Goal: Transaction & Acquisition: Purchase product/service

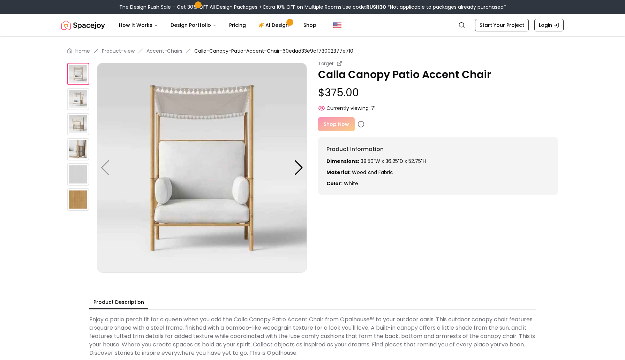
click at [84, 105] on img at bounding box center [78, 99] width 22 height 22
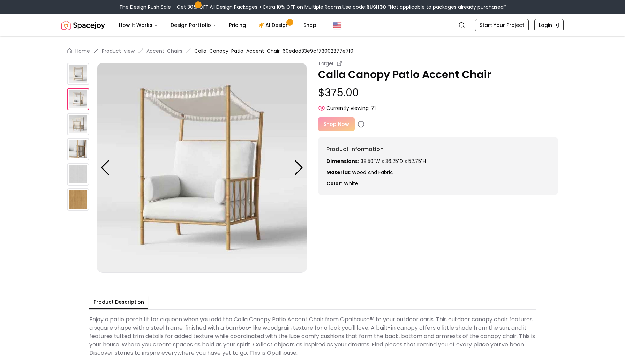
click at [81, 130] on img at bounding box center [78, 124] width 22 height 22
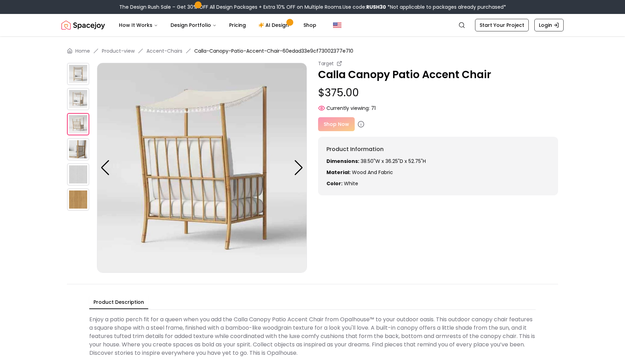
click at [77, 157] on img at bounding box center [78, 149] width 22 height 22
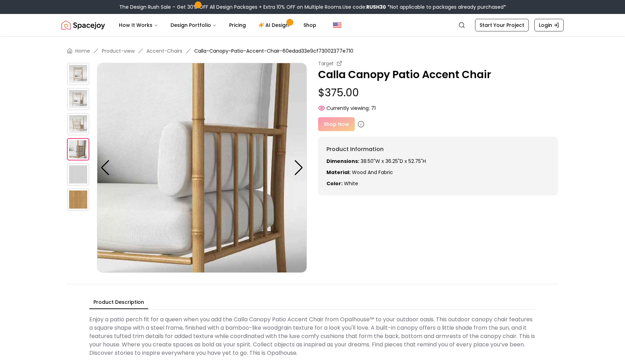
click at [73, 180] on img at bounding box center [78, 174] width 22 height 22
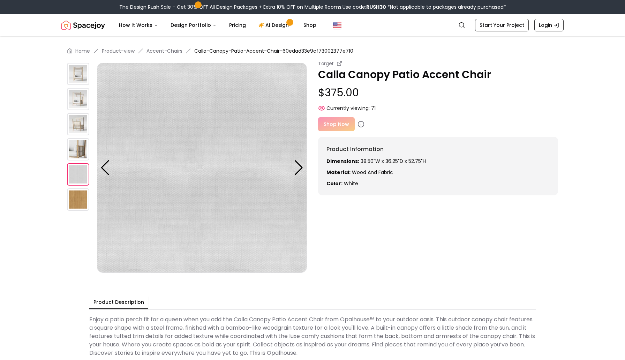
click at [65, 146] on div "Home Product-view Accent-Chairs Calla-Canopy-Patio-Accent-Chair-60edad33e9cf730…" at bounding box center [312, 203] width 535 height 335
click at [66, 124] on div "Home Product-view Accent-Chairs Calla-Canopy-Patio-Accent-Chair-60edad33e9cf730…" at bounding box center [312, 203] width 535 height 335
click at [73, 108] on img at bounding box center [78, 99] width 22 height 22
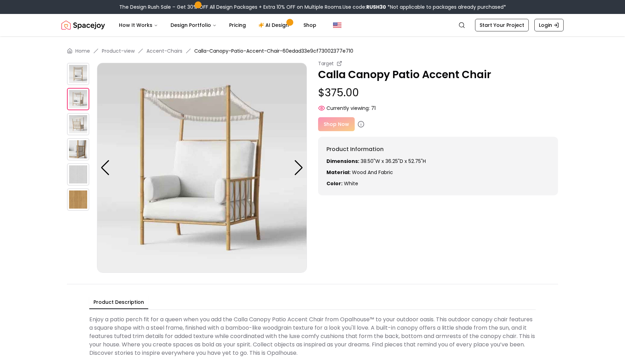
click at [74, 92] on img at bounding box center [78, 99] width 22 height 22
click at [74, 83] on img at bounding box center [78, 74] width 22 height 22
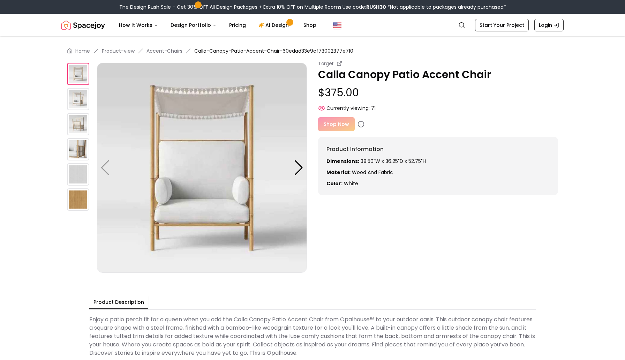
click at [81, 132] on img at bounding box center [78, 124] width 22 height 22
